Goal: Transaction & Acquisition: Purchase product/service

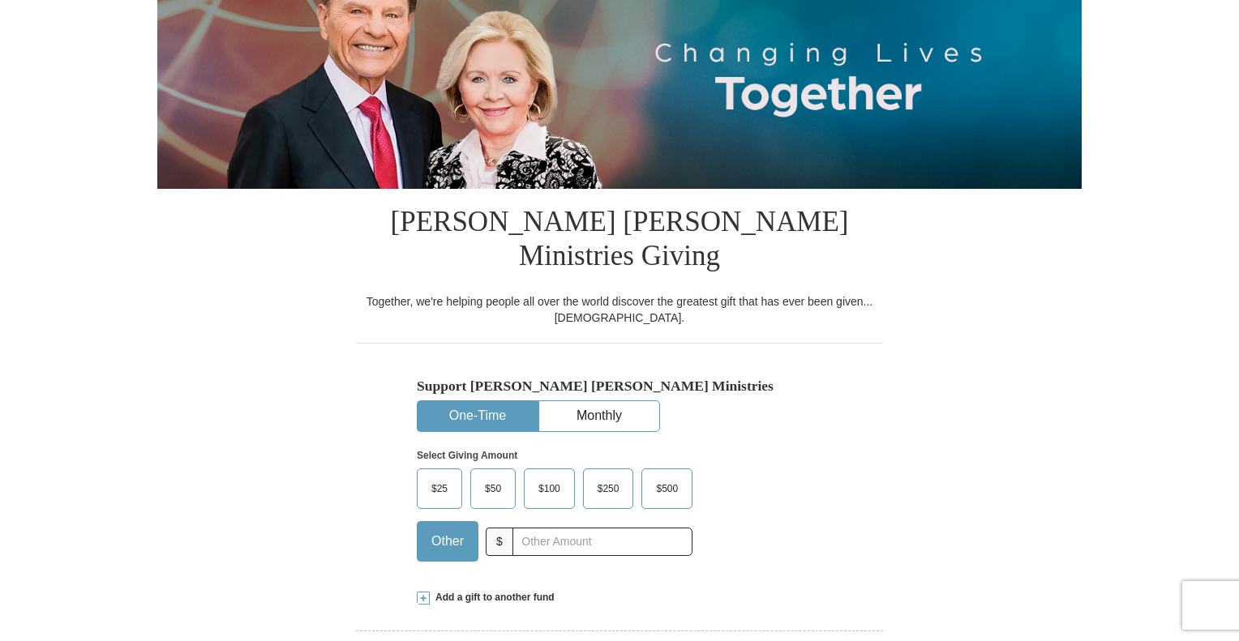
click at [821, 517] on div "Select Giving Amount Amount must be a valid number The total gift cannot be les…" at bounding box center [619, 503] width 405 height 142
click at [594, 528] on input "text" at bounding box center [602, 542] width 180 height 28
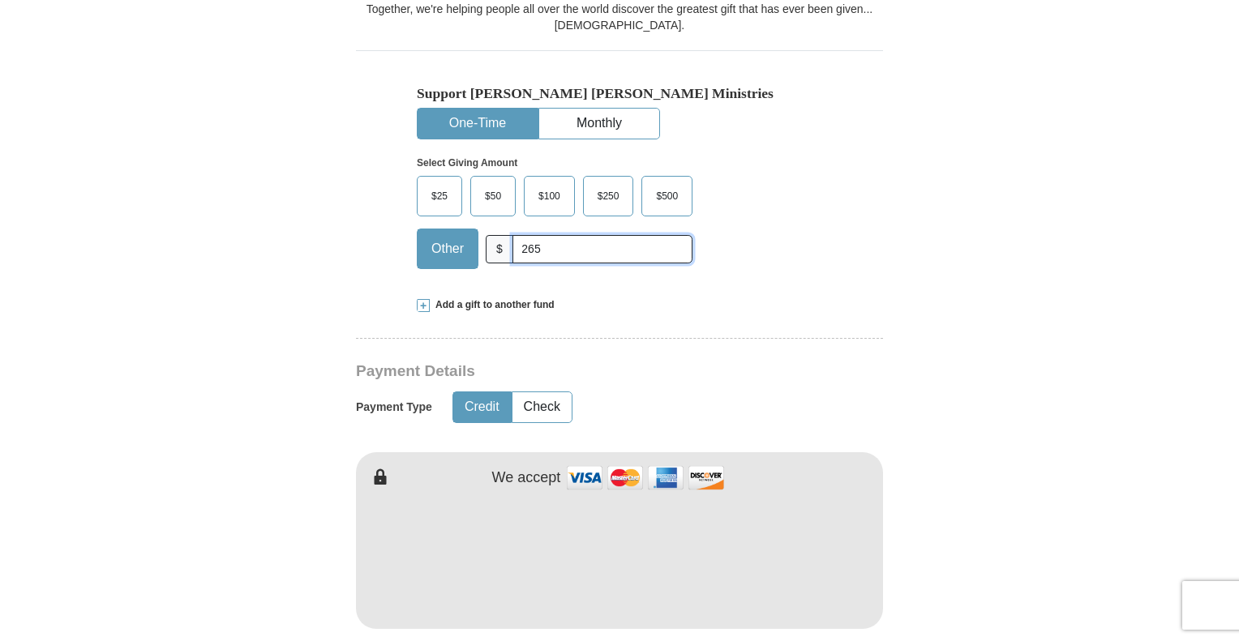
scroll to position [541, 0]
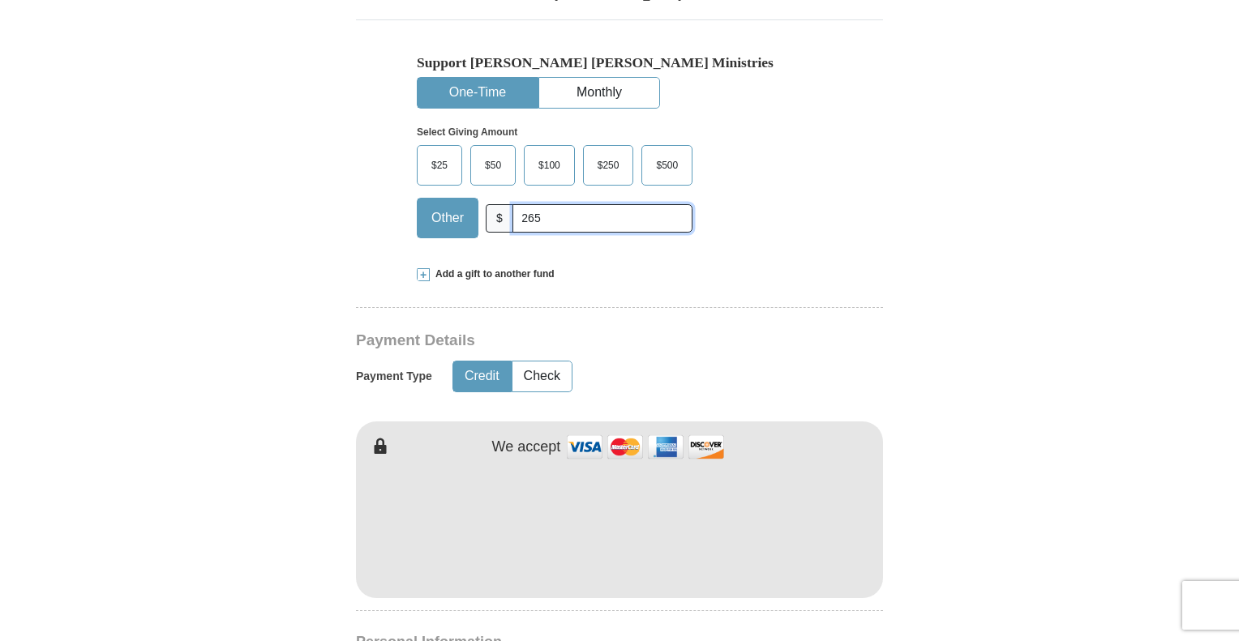
type input "265"
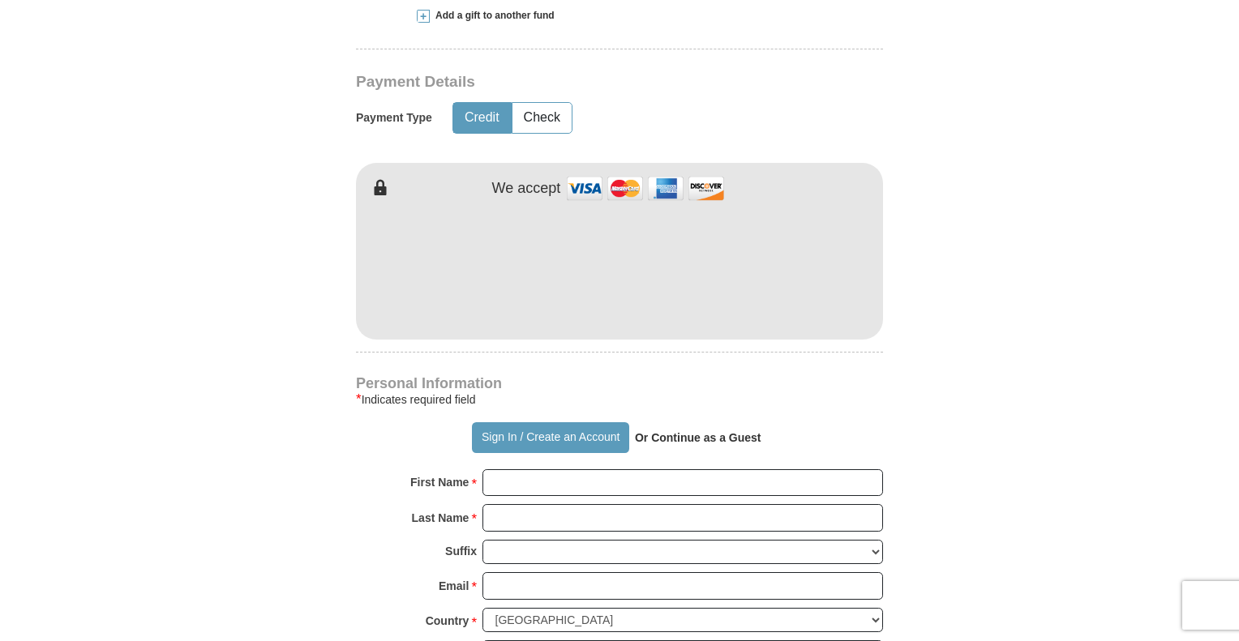
scroll to position [801, 0]
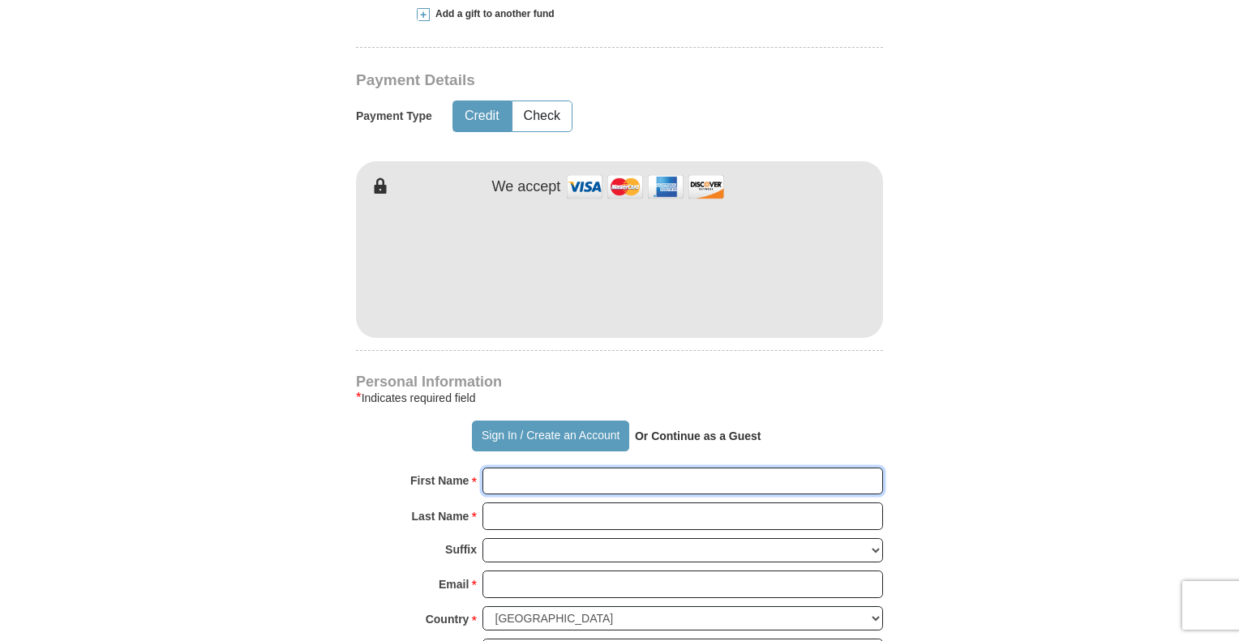
click at [672, 468] on input "First Name *" at bounding box center [682, 482] width 401 height 28
type input "[PERSON_NAME] & [PERSON_NAME]"
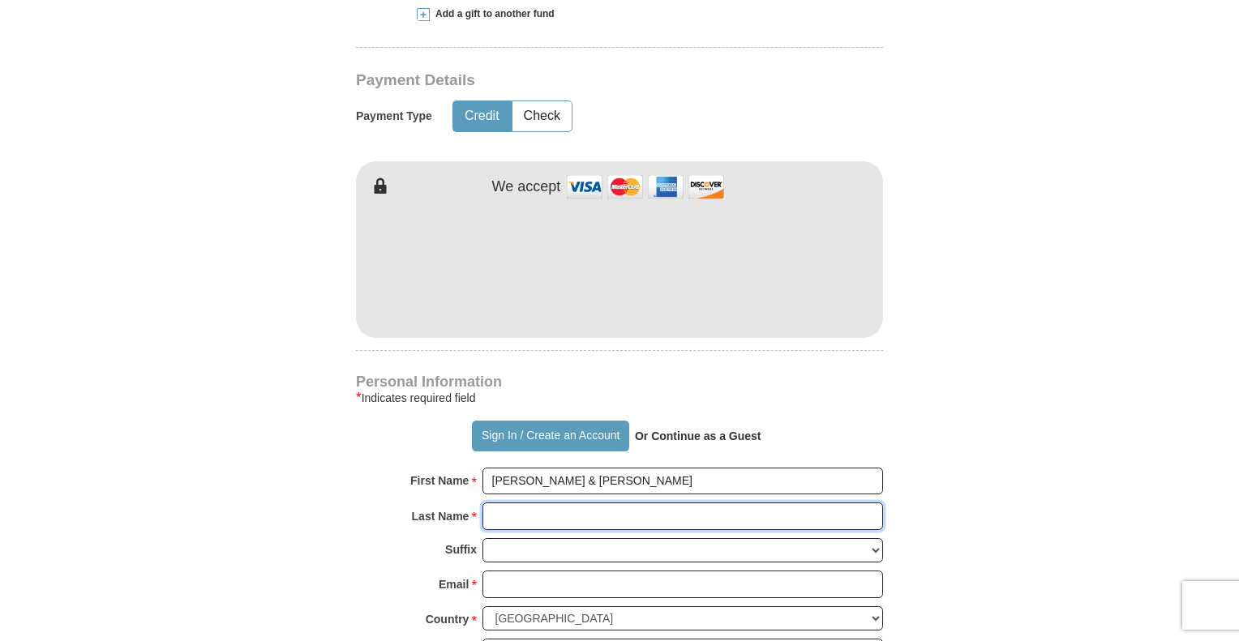
click at [684, 503] on input "Last Name *" at bounding box center [682, 517] width 401 height 28
type input "[PERSON_NAME]"
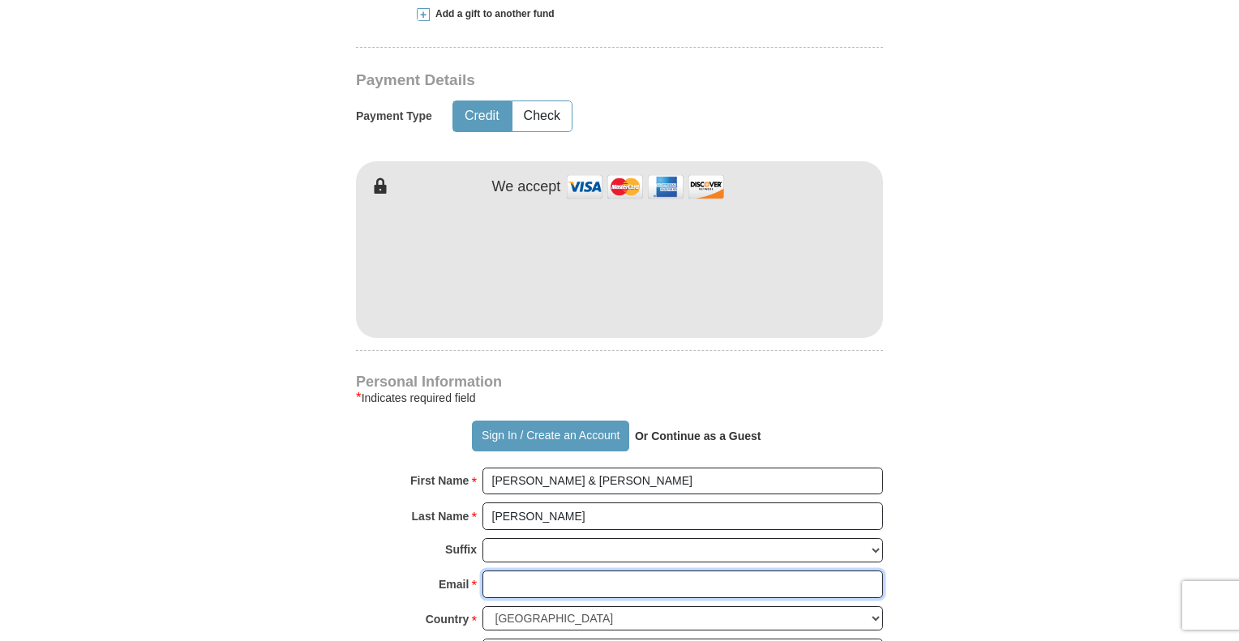
click at [675, 571] on input "Email *" at bounding box center [682, 585] width 401 height 28
type input "[EMAIL_ADDRESS][DOMAIN_NAME]"
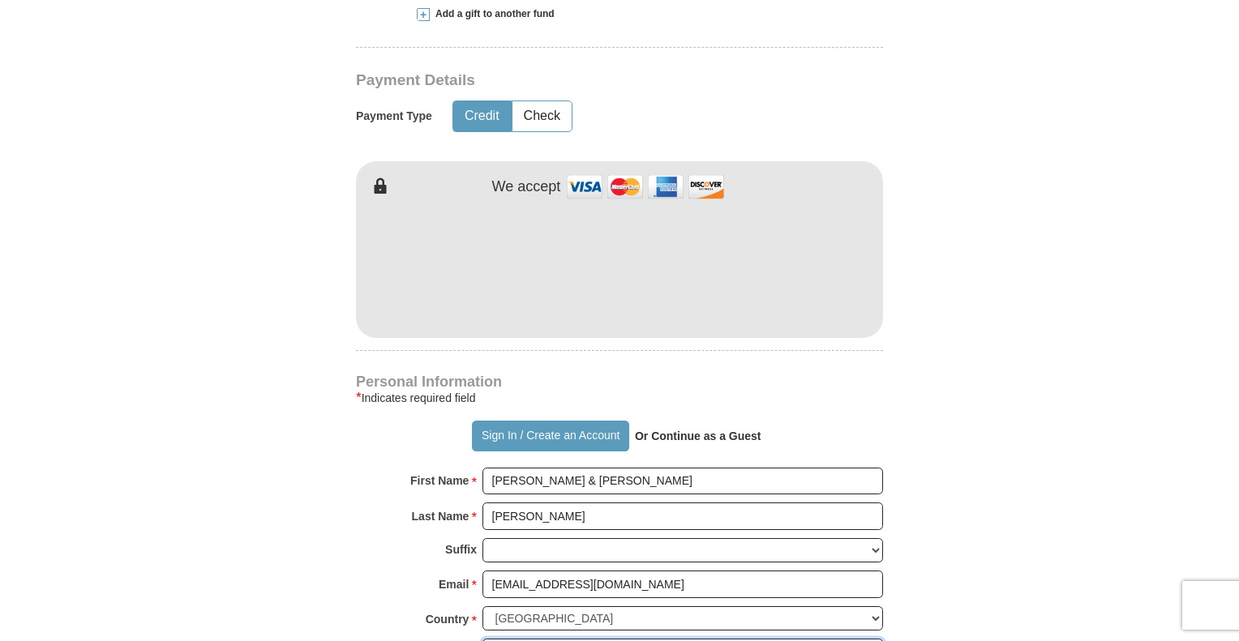
type input "[STREET_ADDRESS]"
type input "[GEOGRAPHIC_DATA]"
select select "SC"
type input "29485"
type input "8439902129"
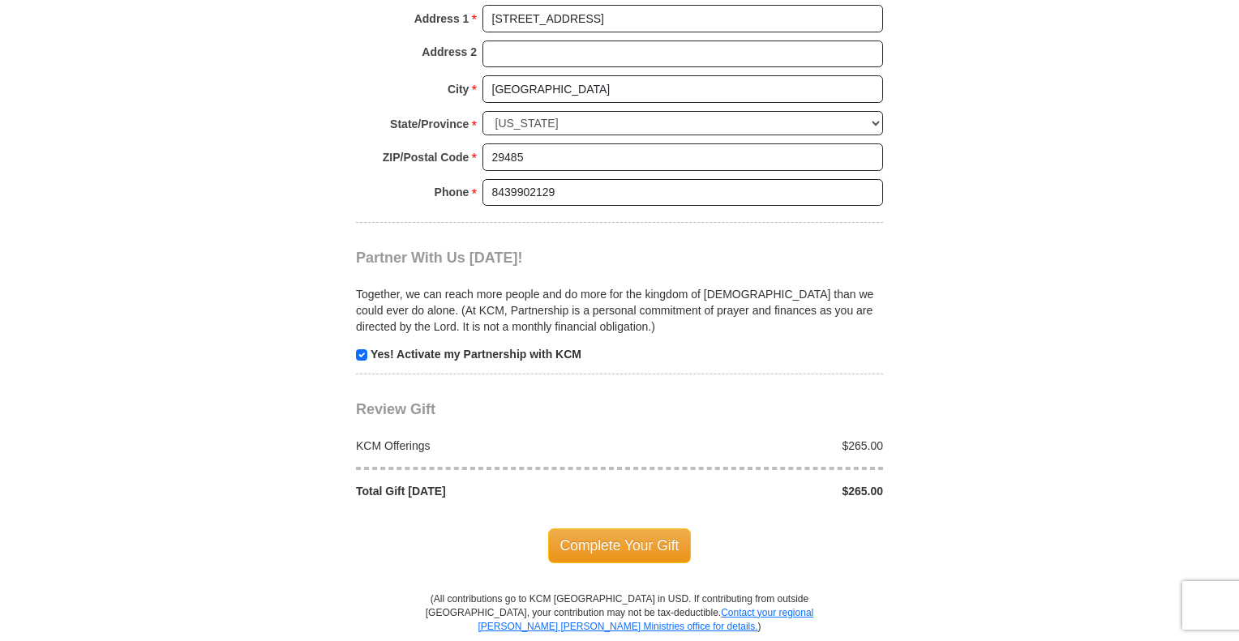
scroll to position [1436, 0]
click at [648, 528] on span "Complete Your Gift" at bounding box center [620, 545] width 144 height 34
